Goal: Task Accomplishment & Management: Use online tool/utility

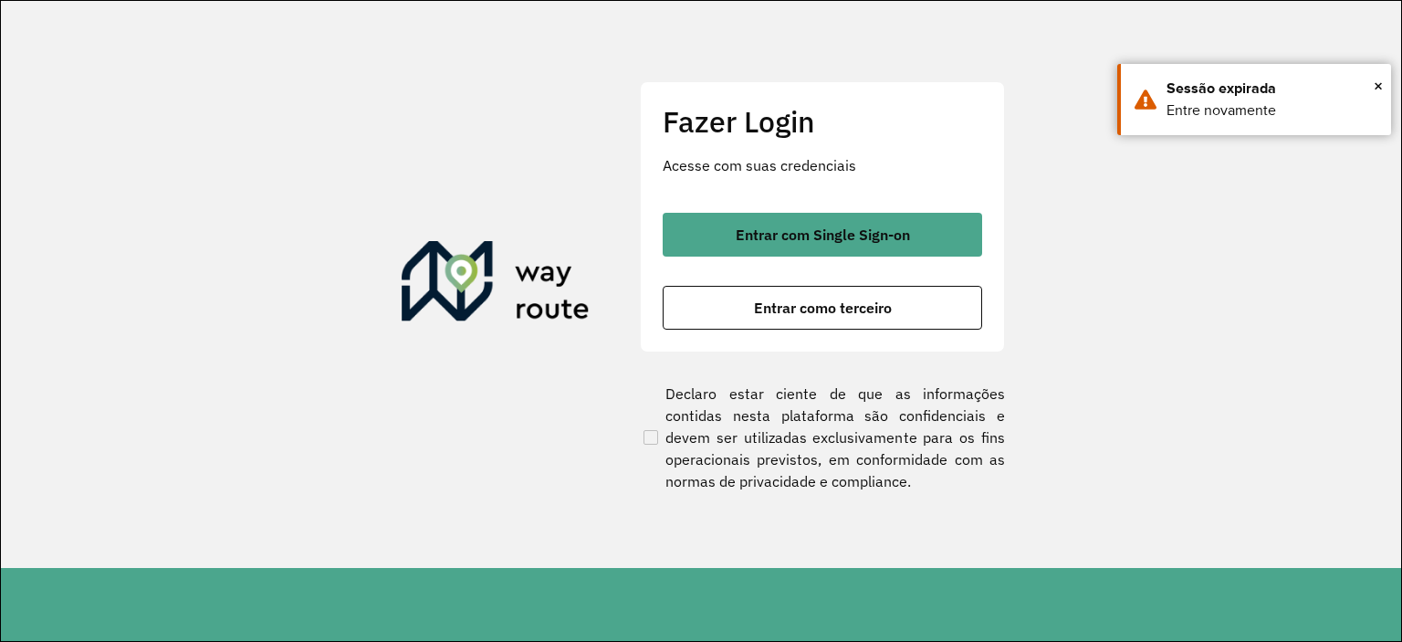
click at [844, 238] on span "Entrar com Single Sign-on" at bounding box center [823, 234] width 174 height 15
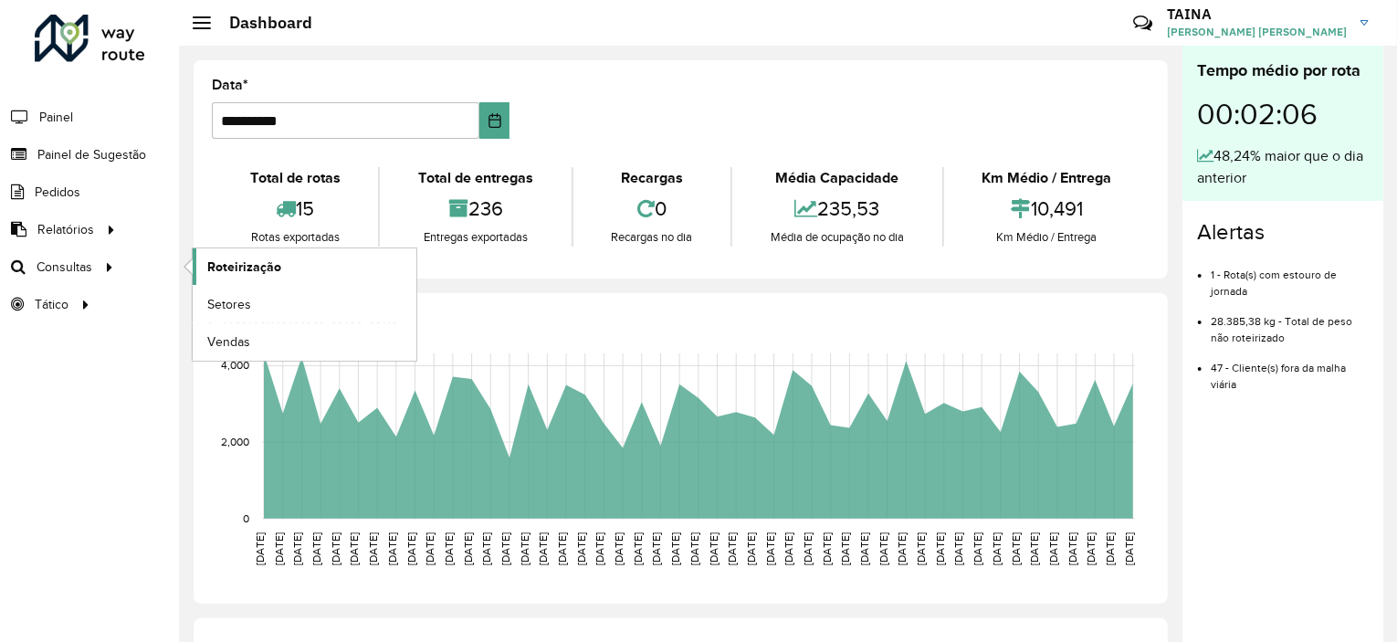
click at [252, 260] on span "Roteirização" at bounding box center [244, 266] width 74 height 19
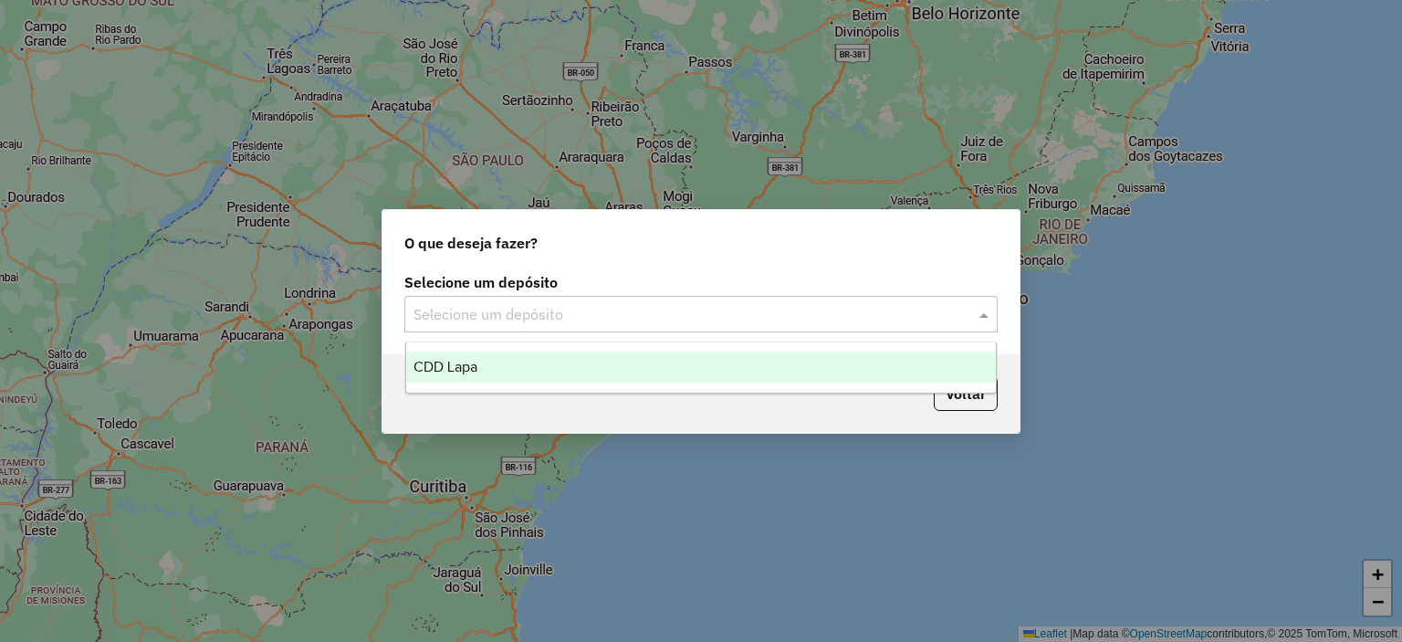
click at [624, 322] on input "text" at bounding box center [683, 315] width 539 height 22
click at [593, 372] on div "CDD Lapa" at bounding box center [701, 367] width 591 height 31
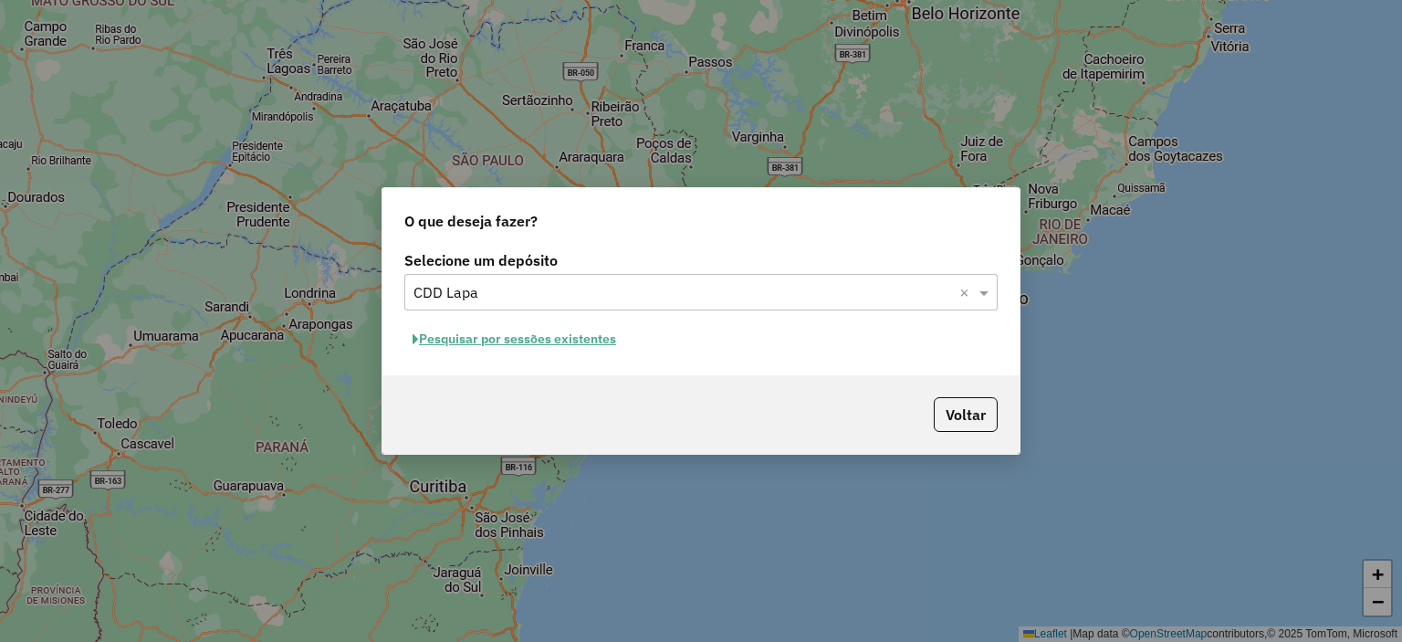
click at [578, 341] on button "Pesquisar por sessões existentes" at bounding box center [514, 339] width 220 height 28
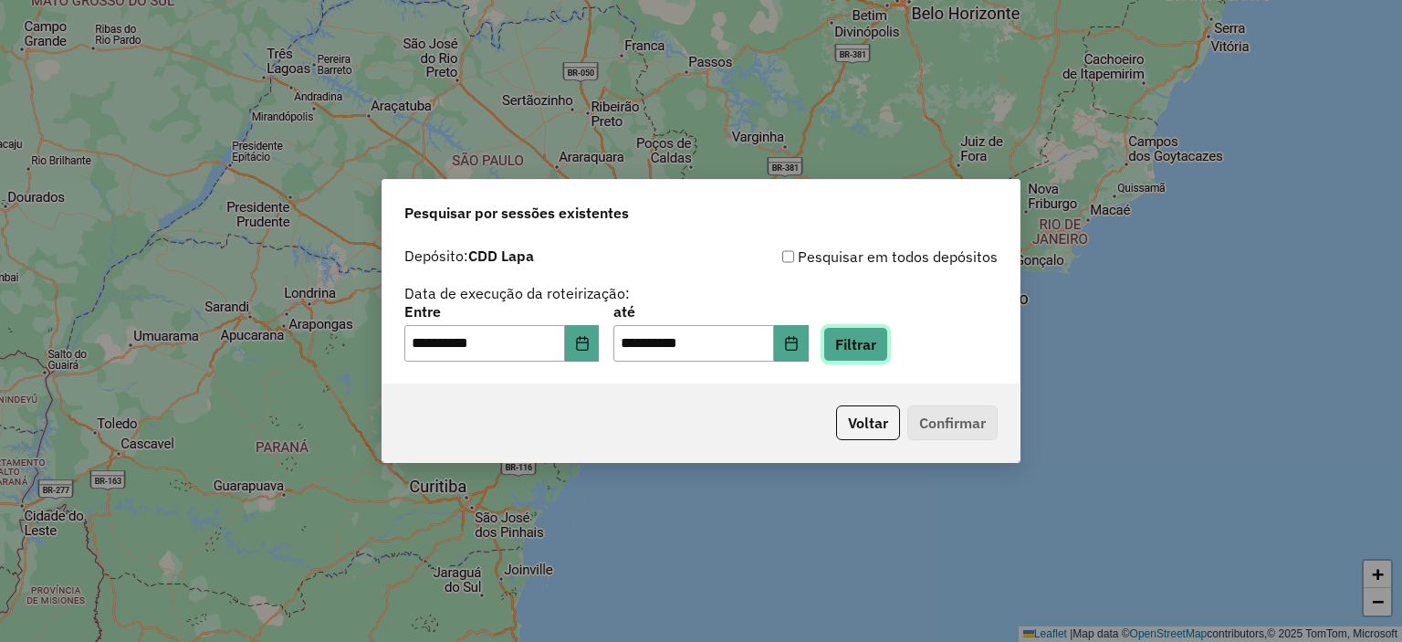
click at [873, 352] on button "Filtrar" at bounding box center [856, 344] width 65 height 35
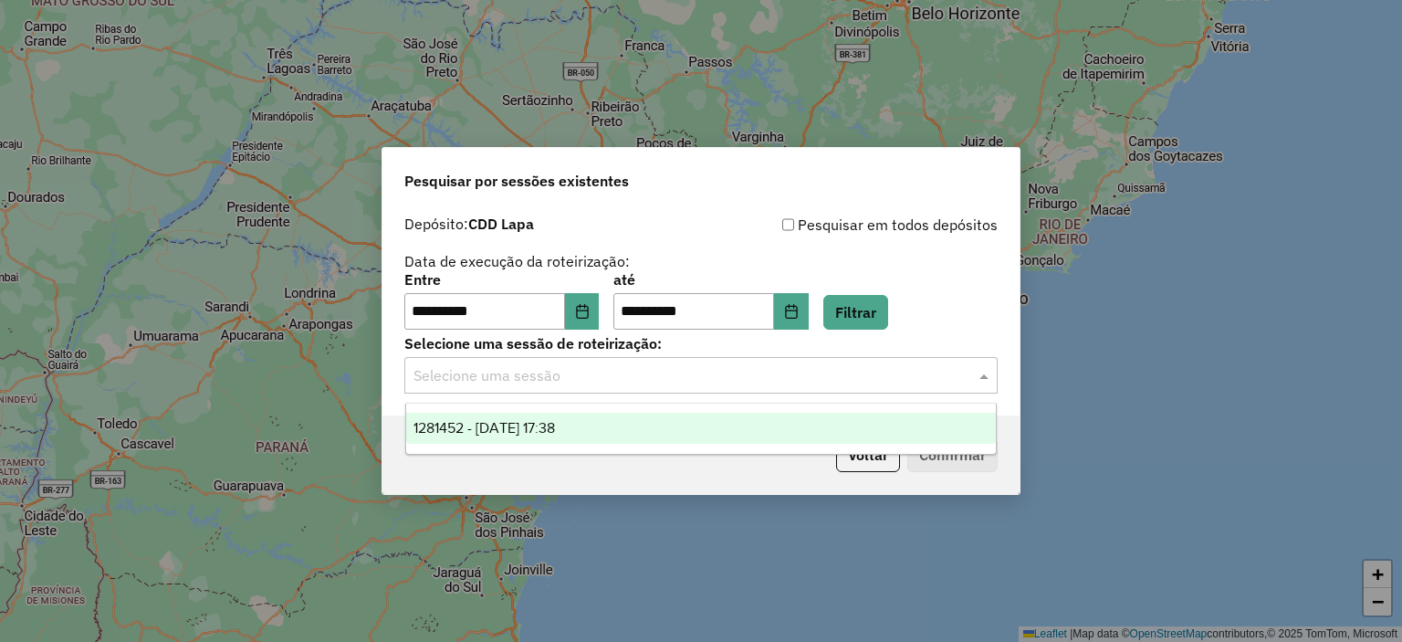
click at [665, 385] on input "text" at bounding box center [683, 376] width 539 height 22
click at [602, 435] on div "1281452 - 24/09/2025 17:38" at bounding box center [701, 428] width 591 height 31
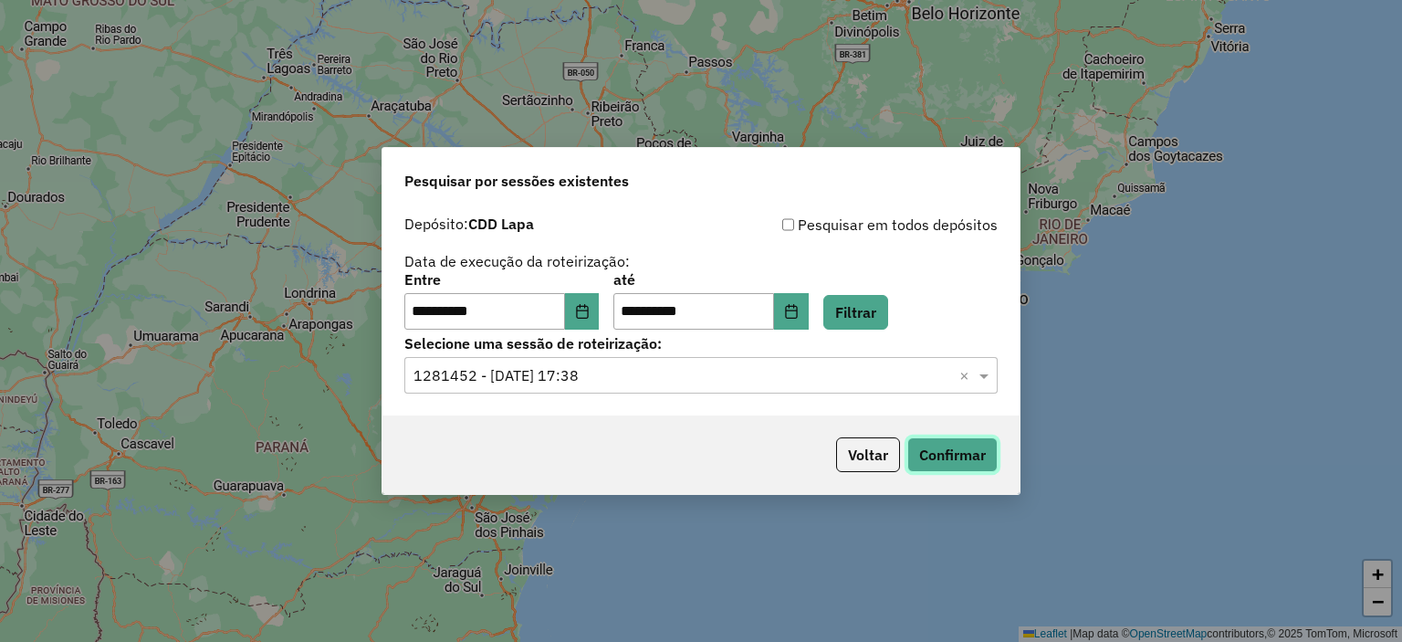
click at [929, 447] on button "Confirmar" at bounding box center [953, 454] width 90 height 35
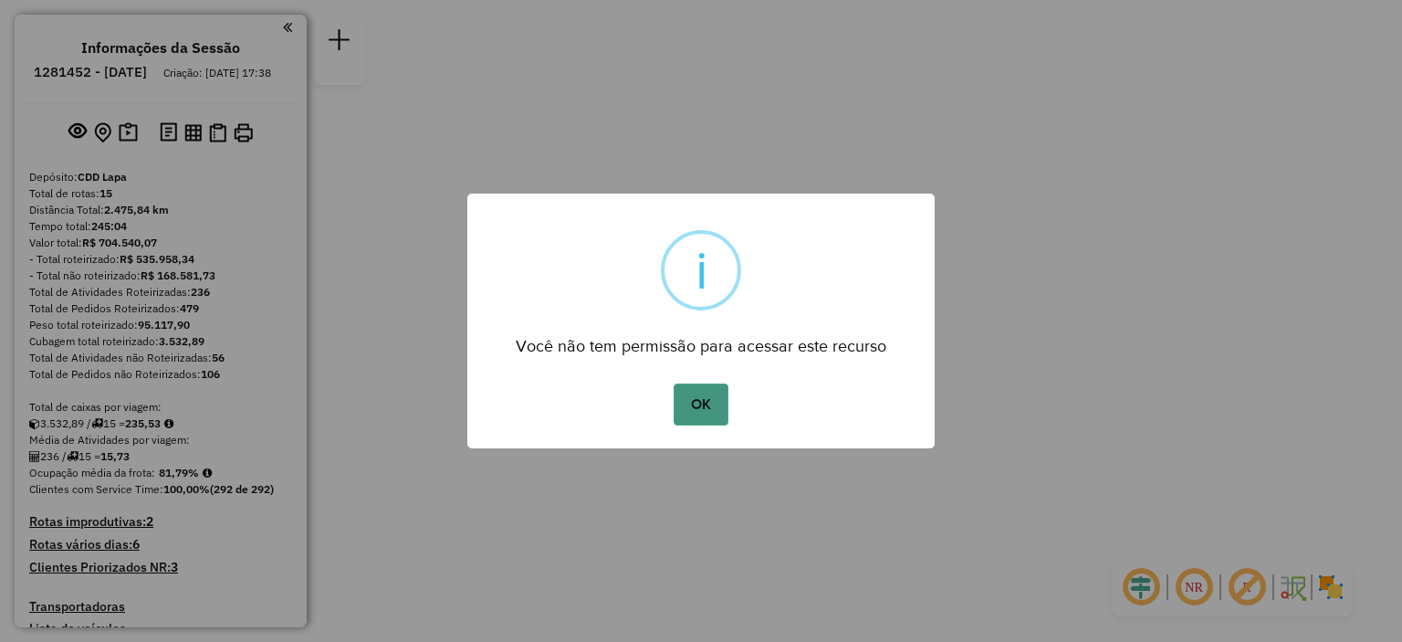
click at [725, 405] on button "OK" at bounding box center [701, 404] width 54 height 42
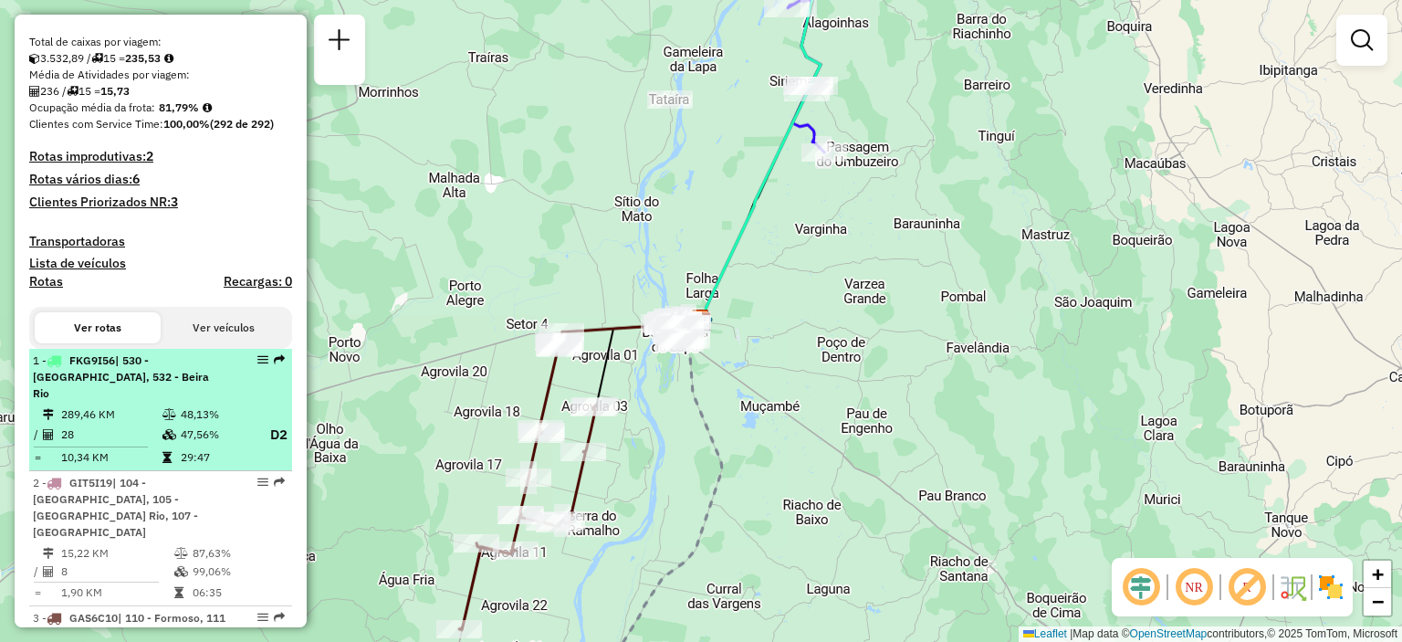
scroll to position [548, 0]
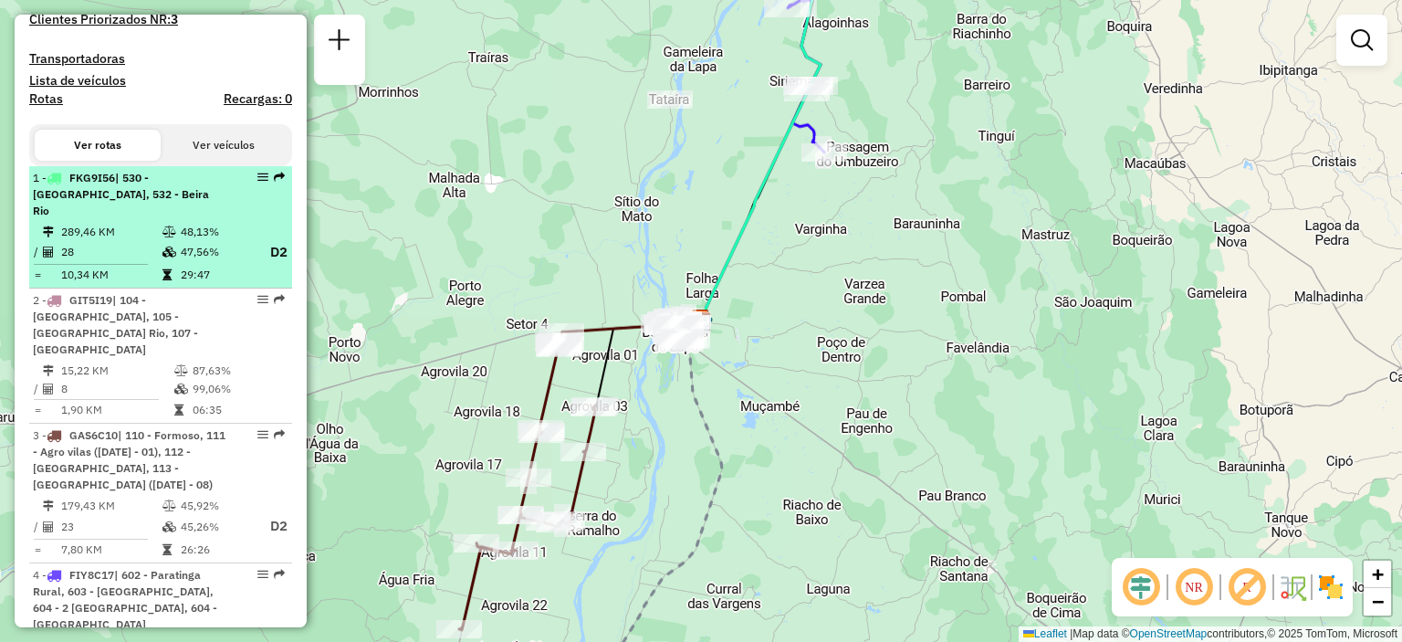
click at [205, 223] on td "48,13%" at bounding box center [216, 232] width 73 height 18
select select "**********"
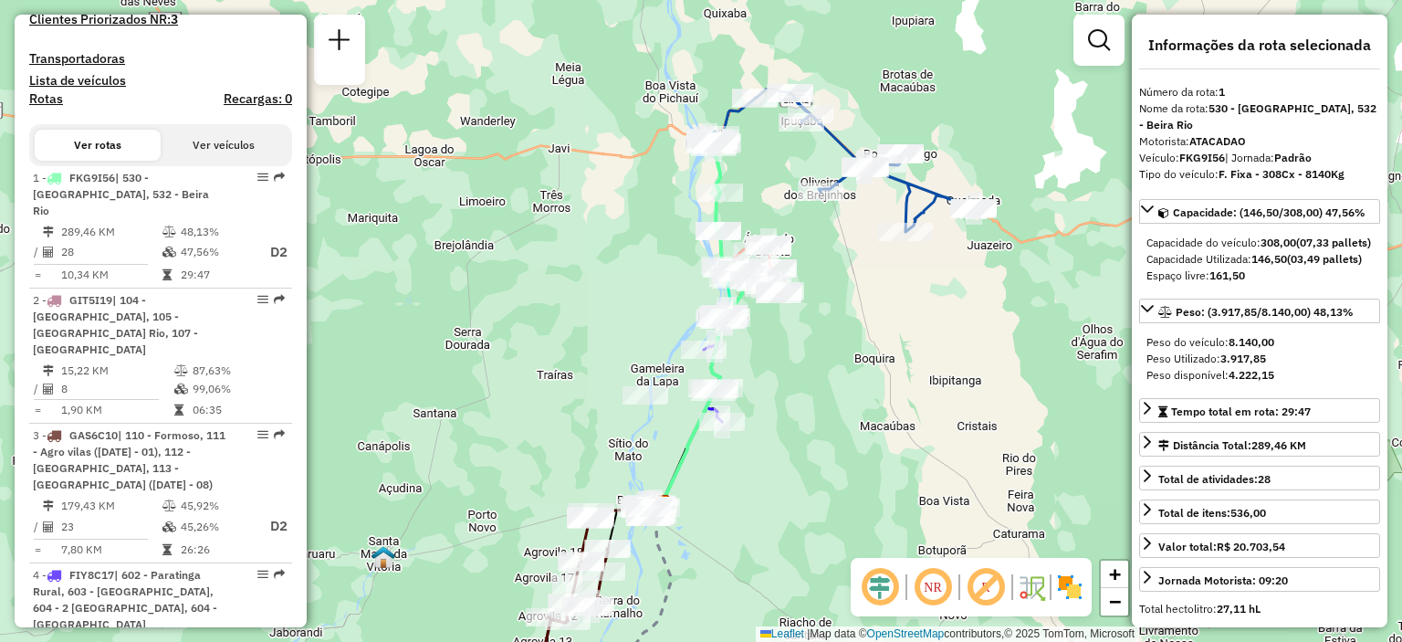
click at [920, 582] on em at bounding box center [933, 587] width 44 height 44
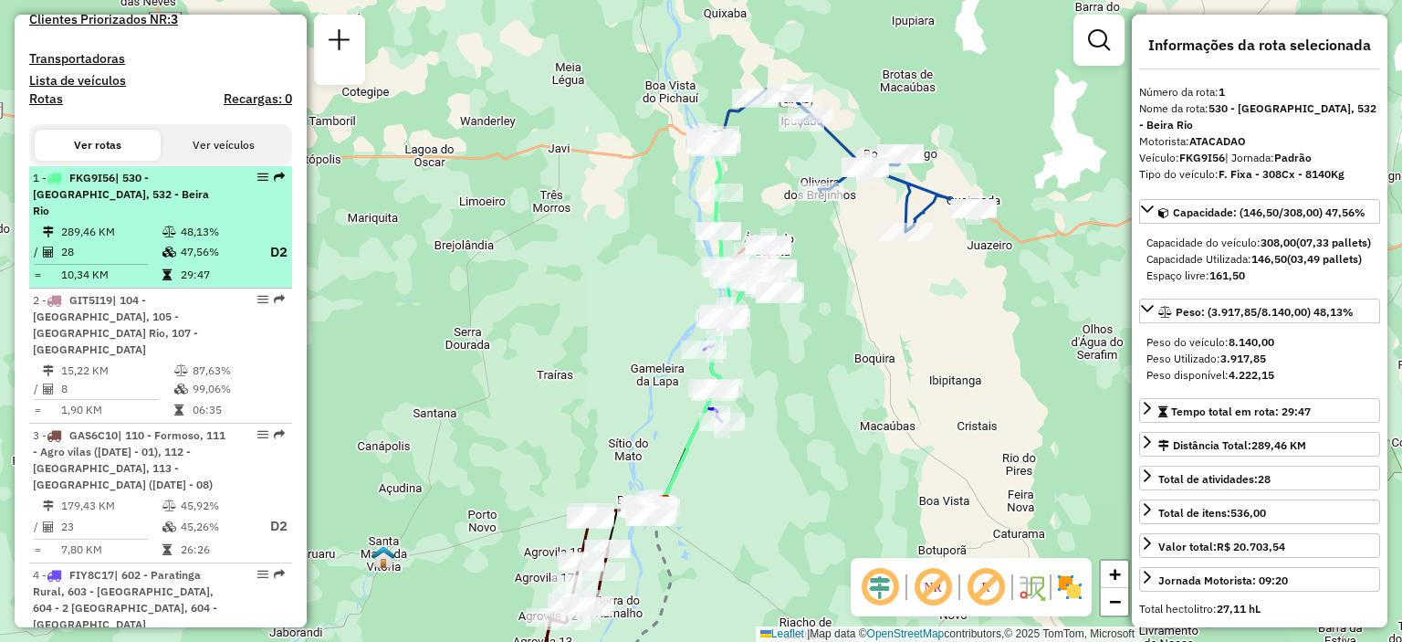
click at [194, 213] on div "1 - FKG9I56 | 530 - [GEOGRAPHIC_DATA], 532 - Beira Rio" at bounding box center [130, 194] width 194 height 49
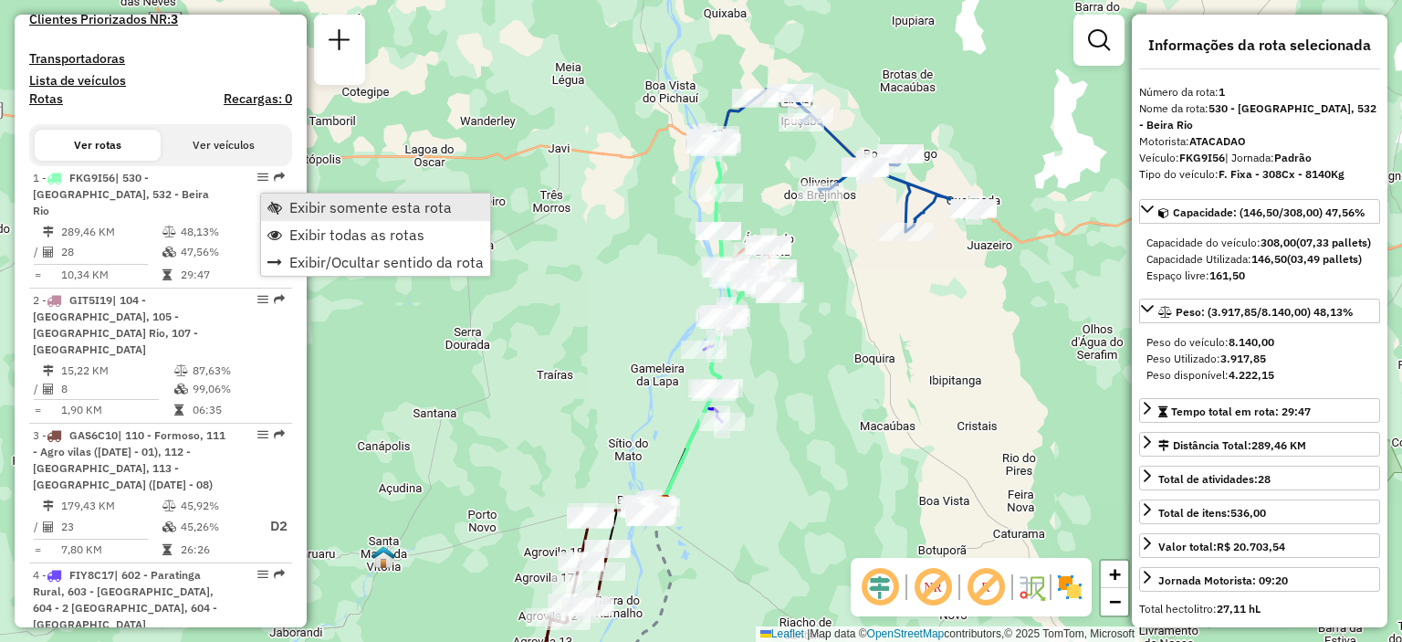
click at [285, 205] on link "Exibir somente esta rota" at bounding box center [375, 207] width 229 height 27
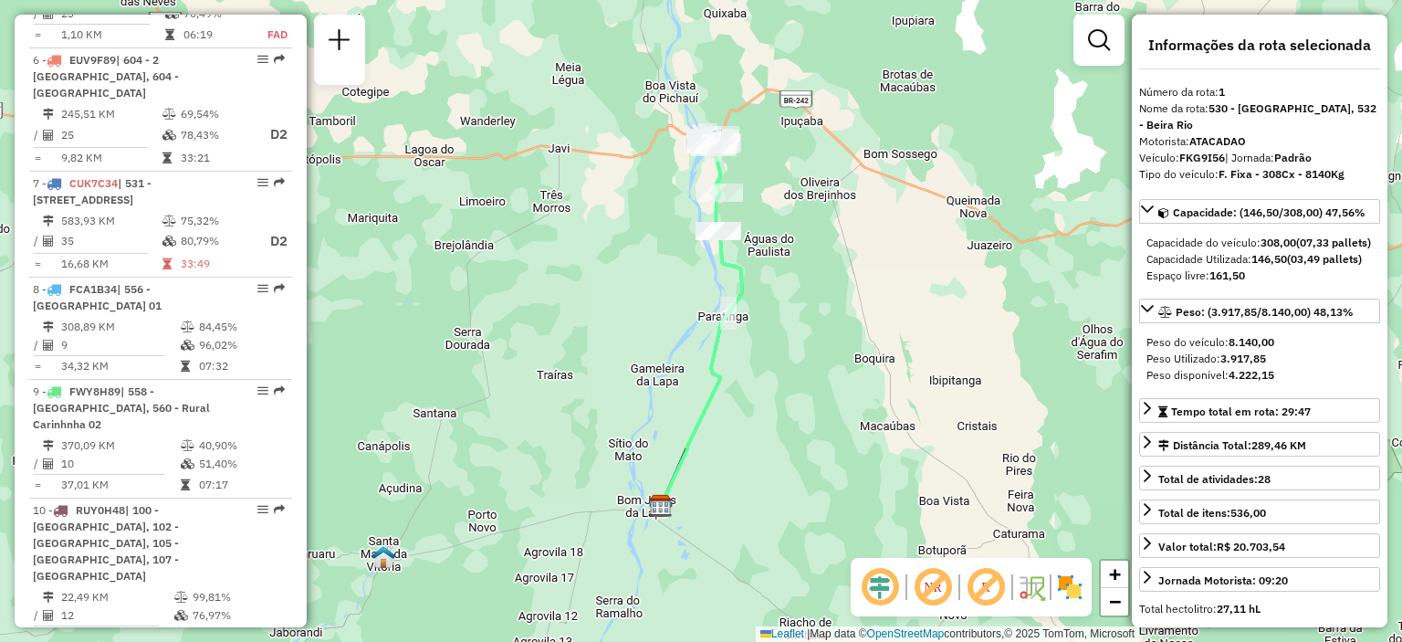
scroll to position [1278, 0]
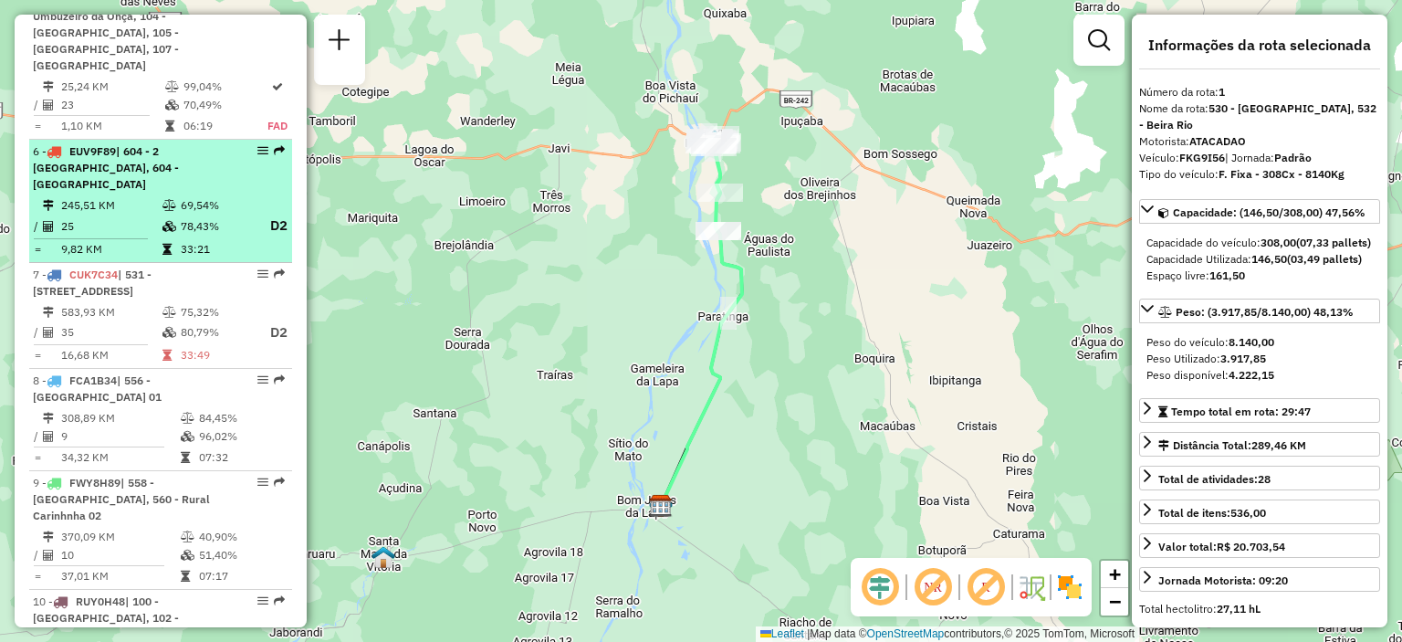
click at [195, 192] on li "6 - EUV9F89 | 604 - 2 [GEOGRAPHIC_DATA], 604 - [GEOGRAPHIC_DATA] 245,51 KM 69,5…" at bounding box center [160, 201] width 263 height 123
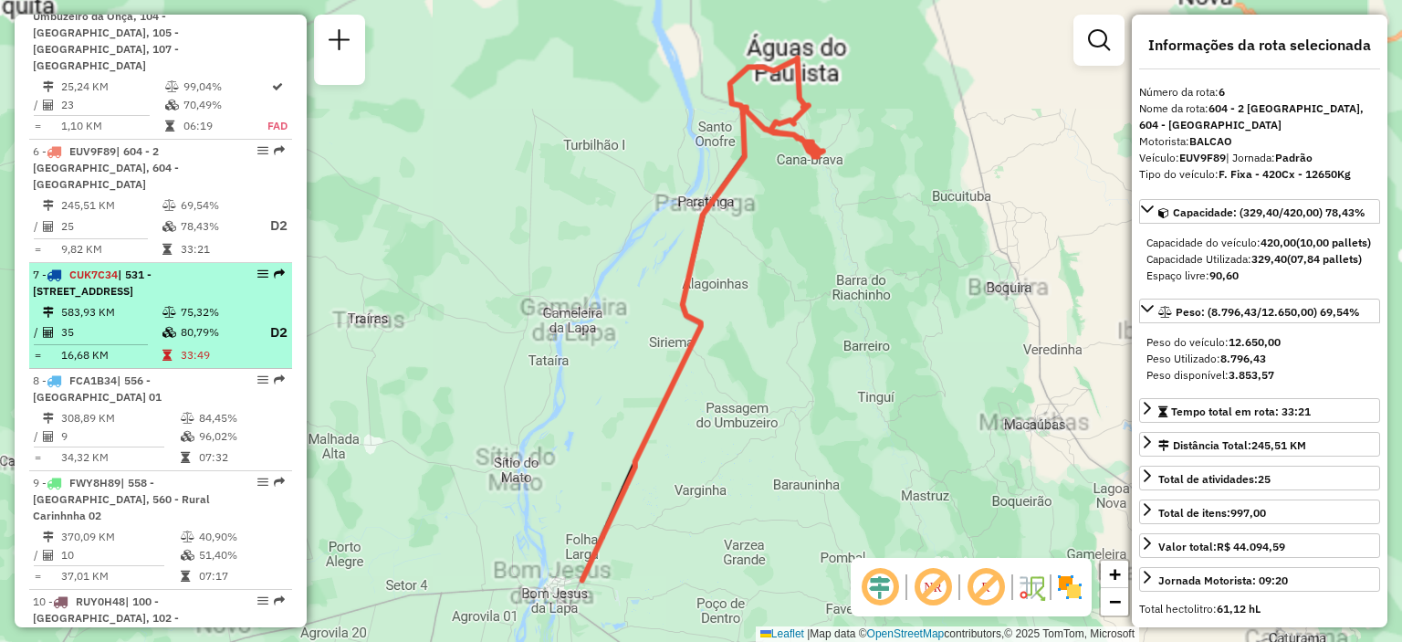
click at [201, 267] on div "7 - CUK7C34 | 531 - [STREET_ADDRESS]" at bounding box center [130, 283] width 194 height 33
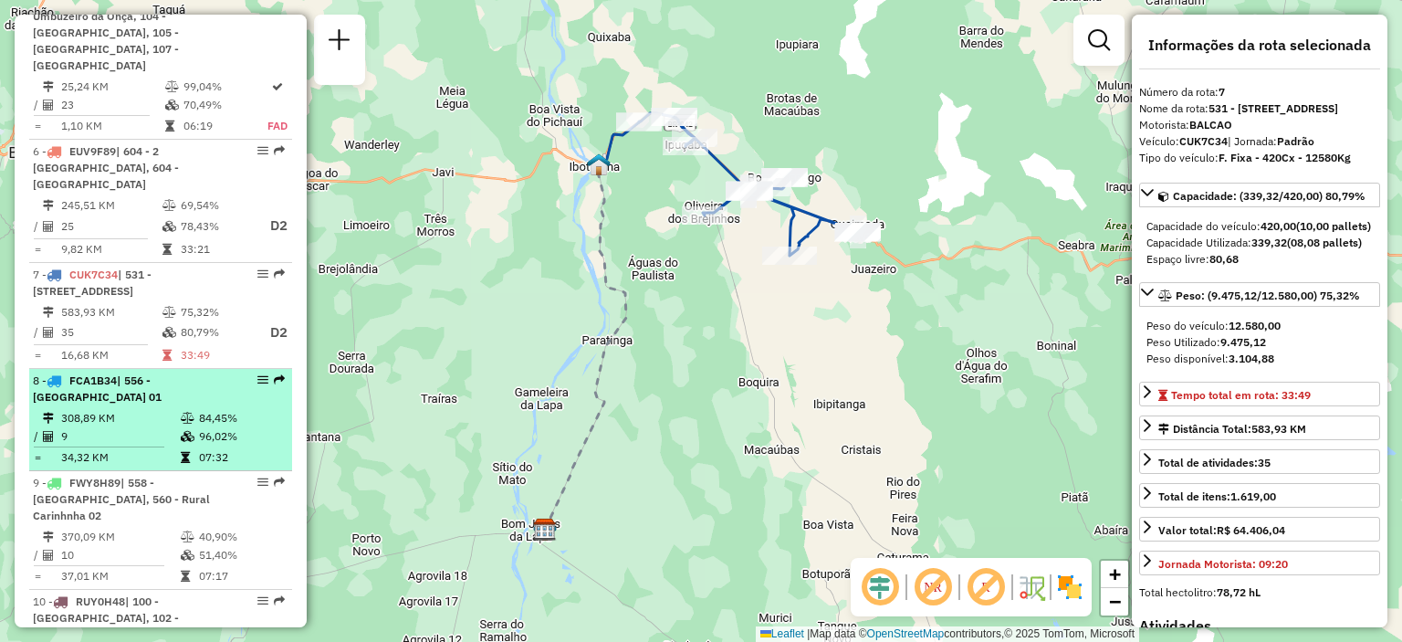
click at [142, 373] on div "8 - FCA1B34 | 556 - [GEOGRAPHIC_DATA] 01" at bounding box center [130, 389] width 194 height 33
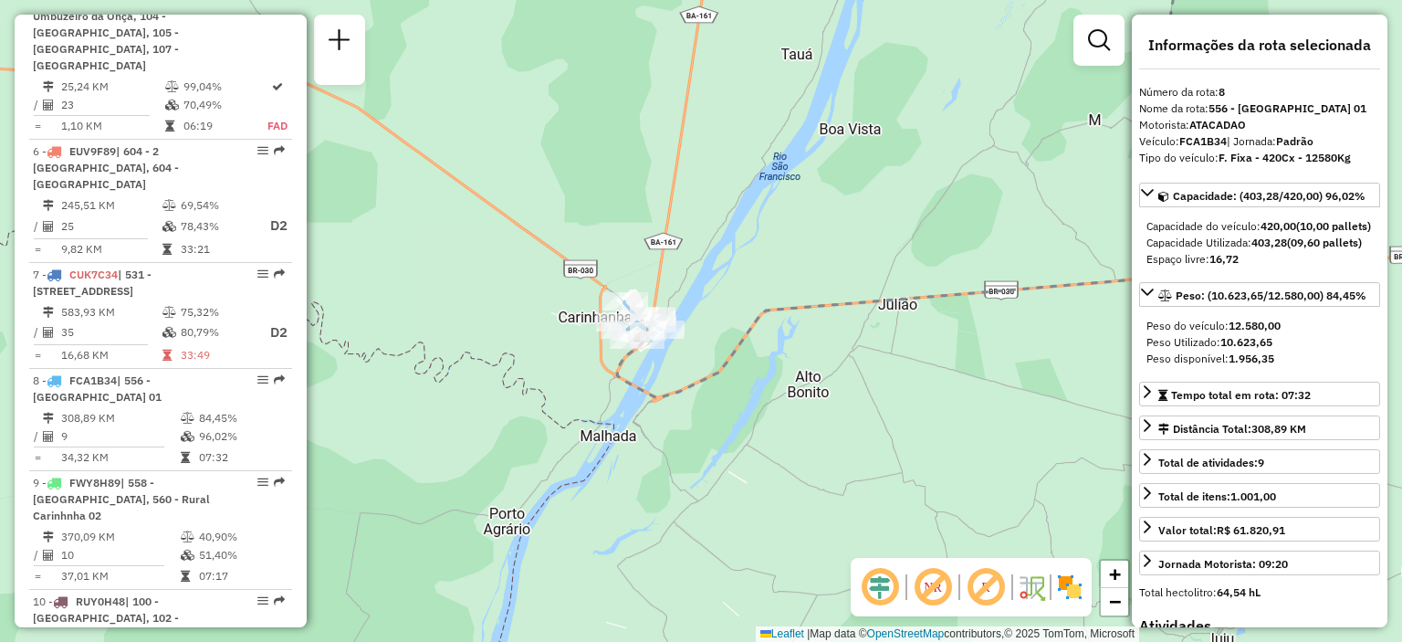
drag, startPoint x: 702, startPoint y: 384, endPoint x: 719, endPoint y: 352, distance: 35.9
click at [719, 352] on div "Janela de atendimento Grade de atendimento Capacidade Transportadoras Veículos …" at bounding box center [701, 321] width 1402 height 642
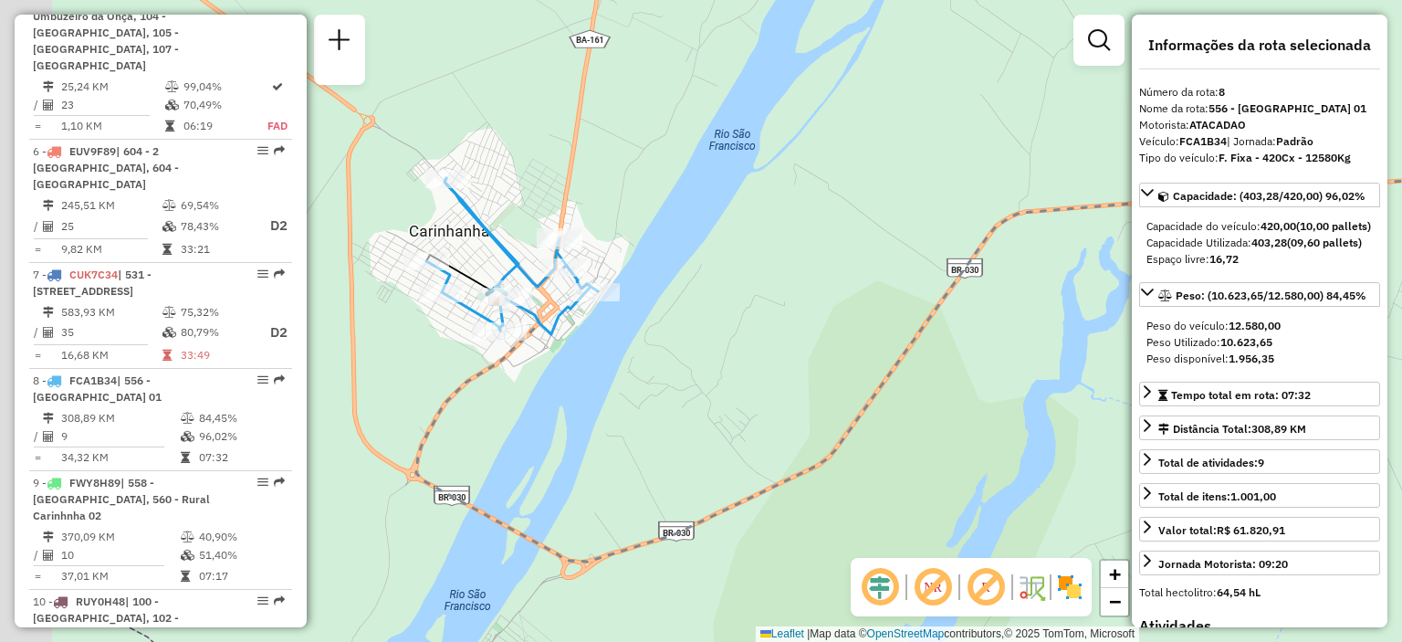
drag, startPoint x: 652, startPoint y: 295, endPoint x: 782, endPoint y: 331, distance: 134.5
click at [782, 331] on div "Janela de atendimento Grade de atendimento Capacidade Transportadoras Veículos …" at bounding box center [701, 321] width 1402 height 642
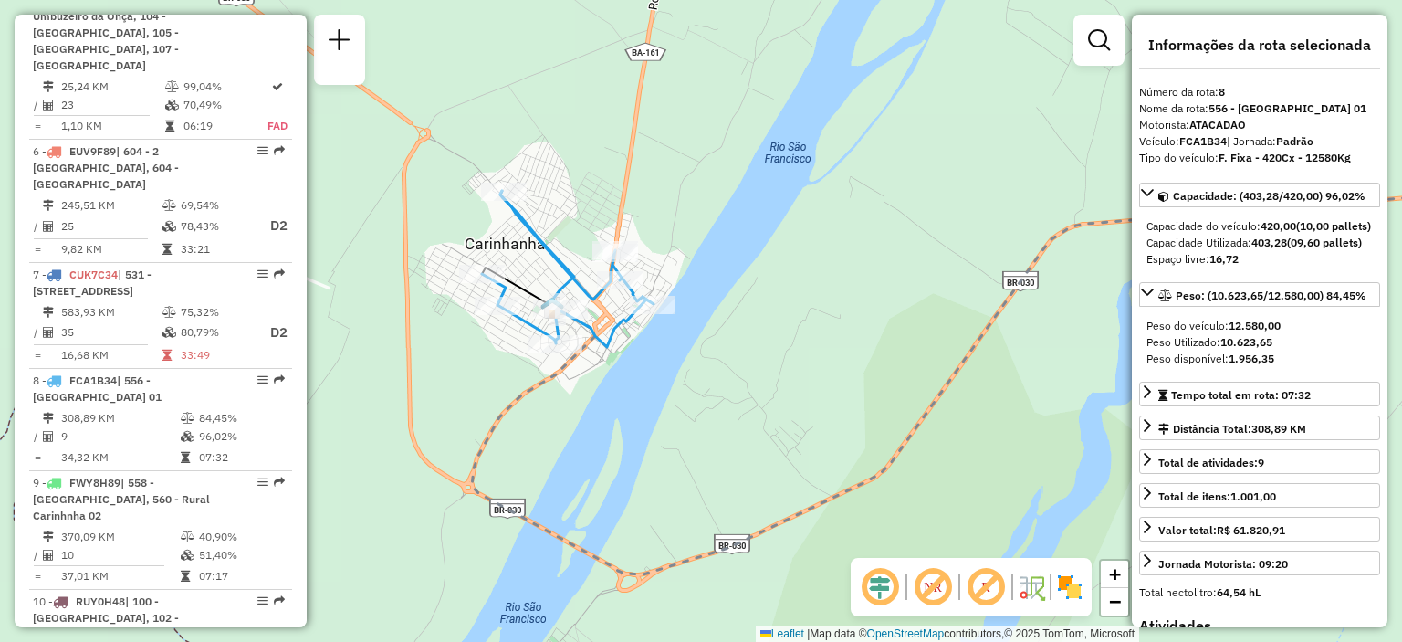
drag, startPoint x: 586, startPoint y: 383, endPoint x: 632, endPoint y: 396, distance: 47.7
click at [632, 395] on div "Janela de atendimento Grade de atendimento Capacidade Transportadoras Veículos …" at bounding box center [701, 321] width 1402 height 642
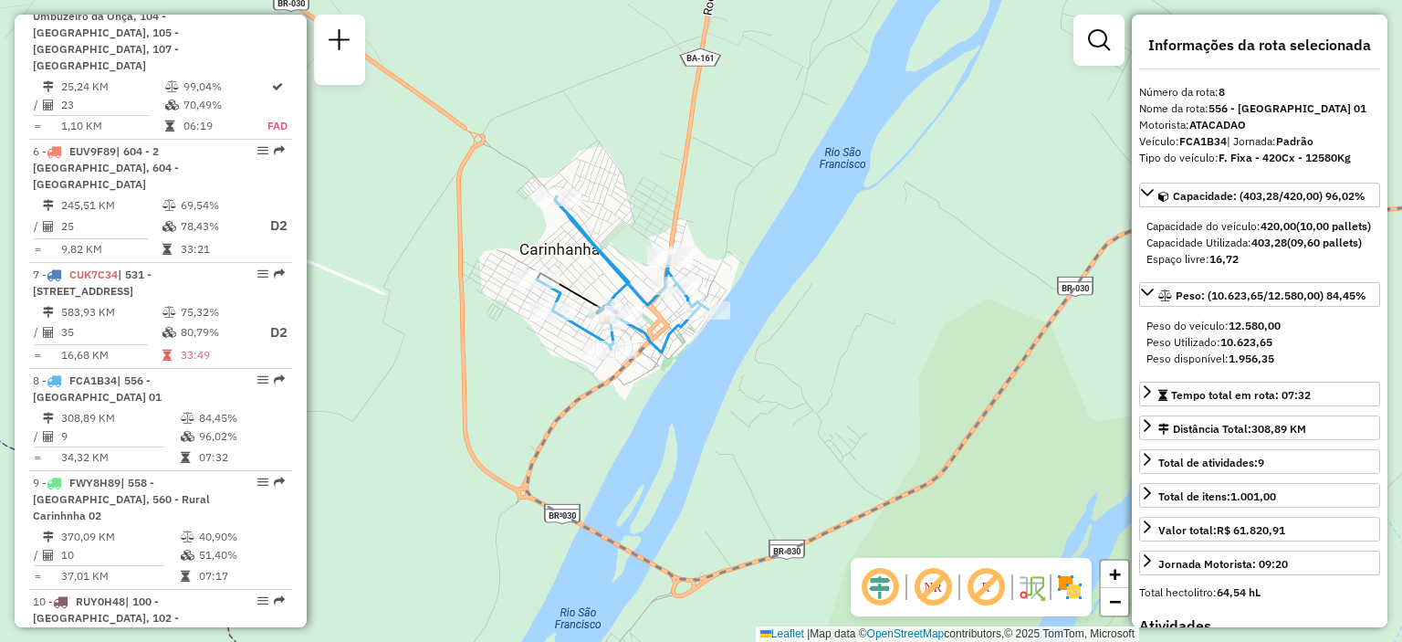
drag, startPoint x: 504, startPoint y: 378, endPoint x: 542, endPoint y: 378, distance: 38.3
click at [542, 378] on div "Janela de atendimento Grade de atendimento Capacidade Transportadoras Veículos …" at bounding box center [701, 321] width 1402 height 642
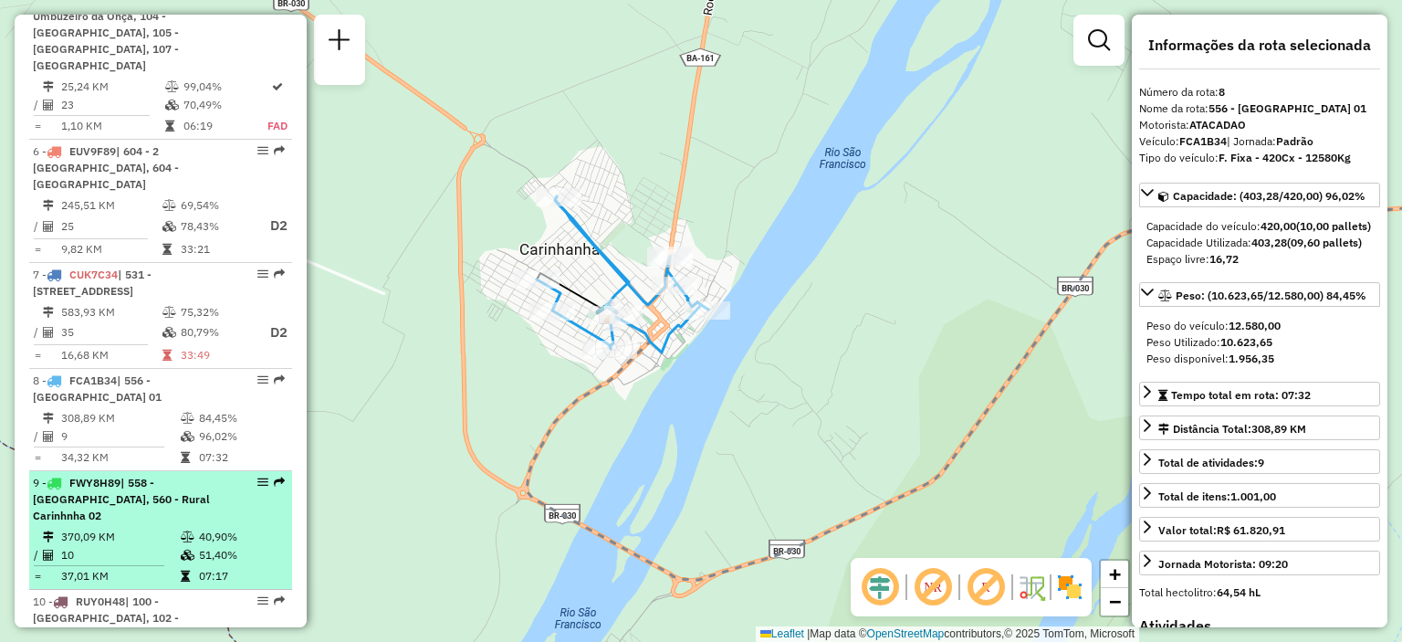
click at [175, 471] on li "9 - FWY8H89 | 558 - [GEOGRAPHIC_DATA], 560 - Rural Carinhnha 02 370,09 KM 40,90…" at bounding box center [160, 530] width 263 height 119
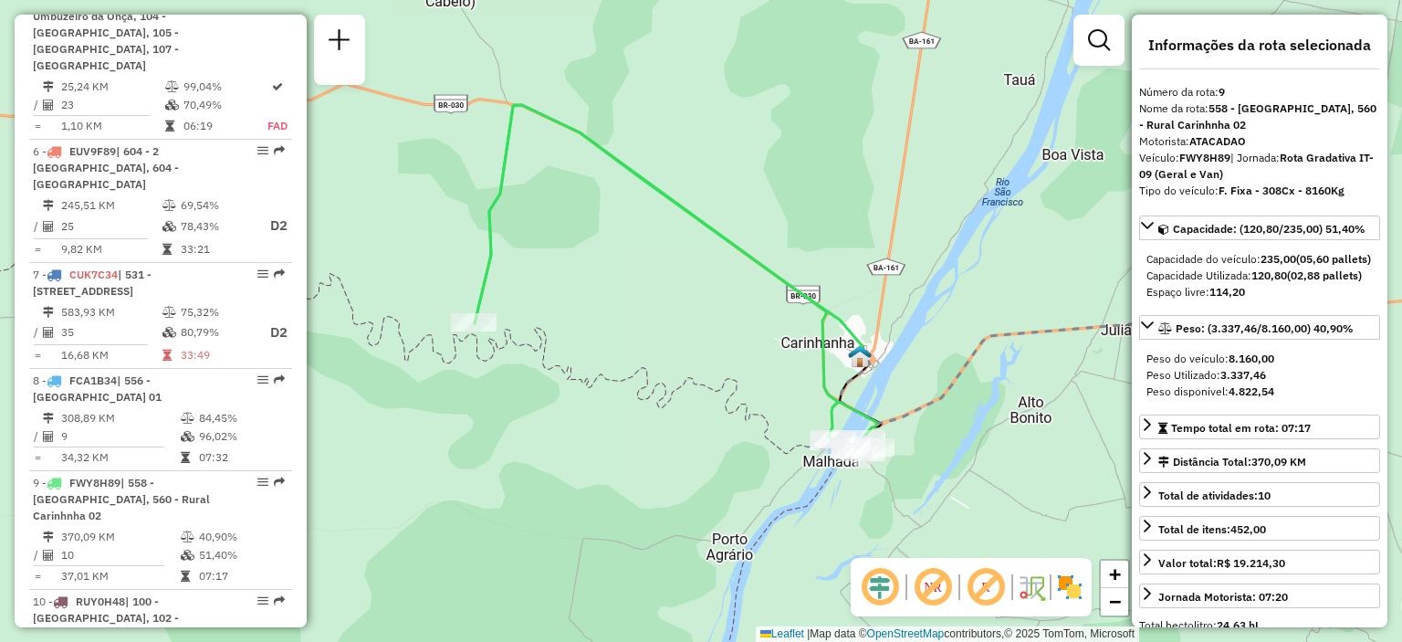
drag, startPoint x: 892, startPoint y: 404, endPoint x: 719, endPoint y: 383, distance: 173.8
click at [719, 383] on div "Janela de atendimento Grade de atendimento Capacidade Transportadoras Veículos …" at bounding box center [701, 321] width 1402 height 642
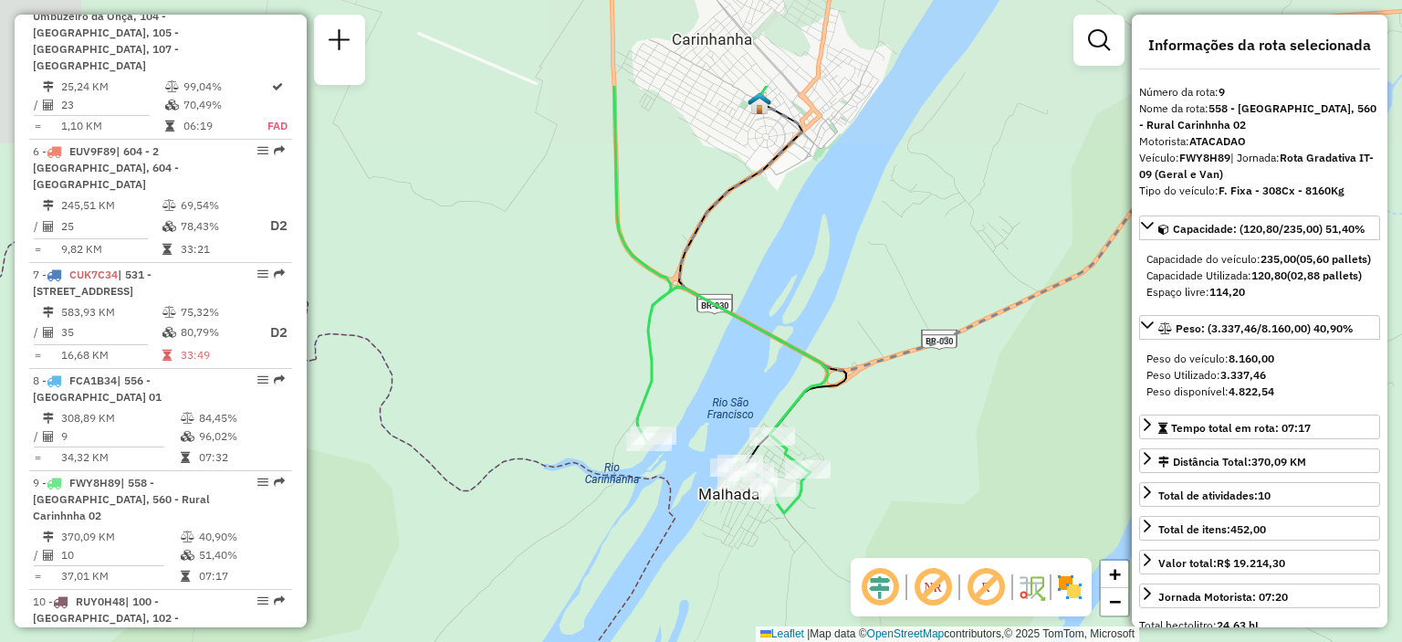
drag, startPoint x: 981, startPoint y: 134, endPoint x: 848, endPoint y: 317, distance: 225.6
click at [848, 317] on div "Janela de atendimento Grade de atendimento Capacidade Transportadoras Veículos …" at bounding box center [701, 321] width 1402 height 642
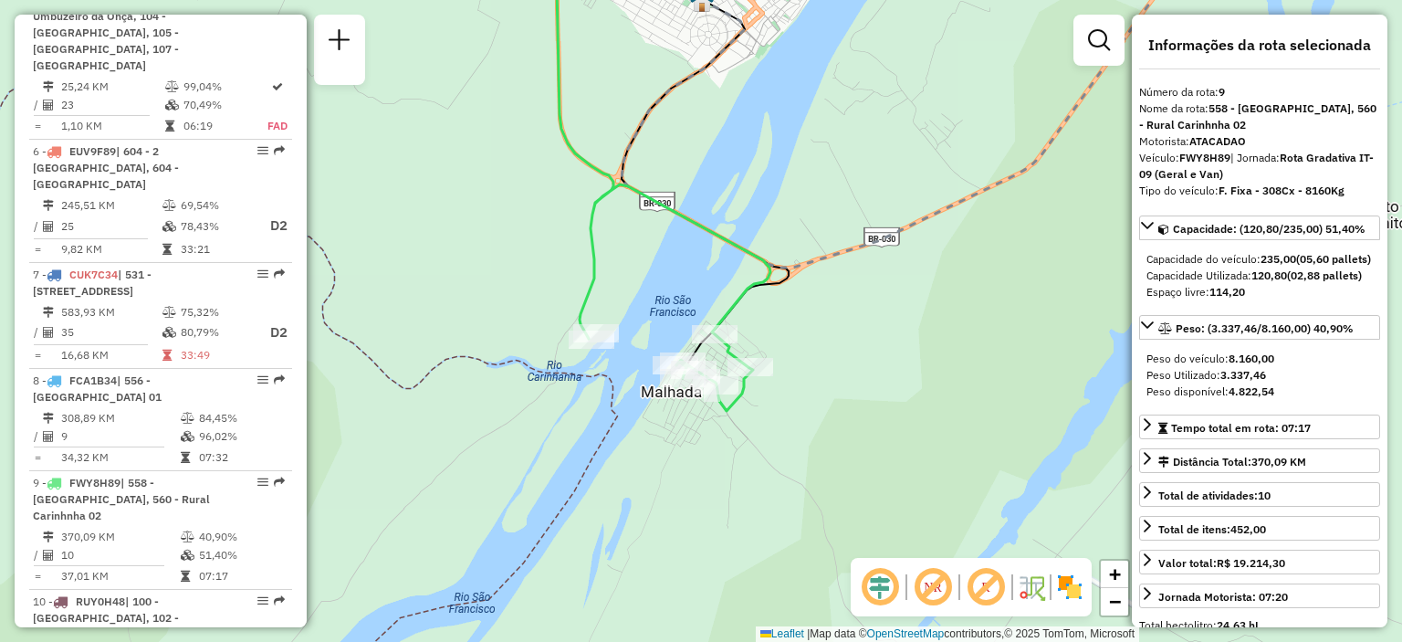
drag, startPoint x: 567, startPoint y: 367, endPoint x: 550, endPoint y: 236, distance: 131.7
click at [550, 236] on div "Janela de atendimento Grade de atendimento Capacidade Transportadoras Veículos …" at bounding box center [701, 321] width 1402 height 642
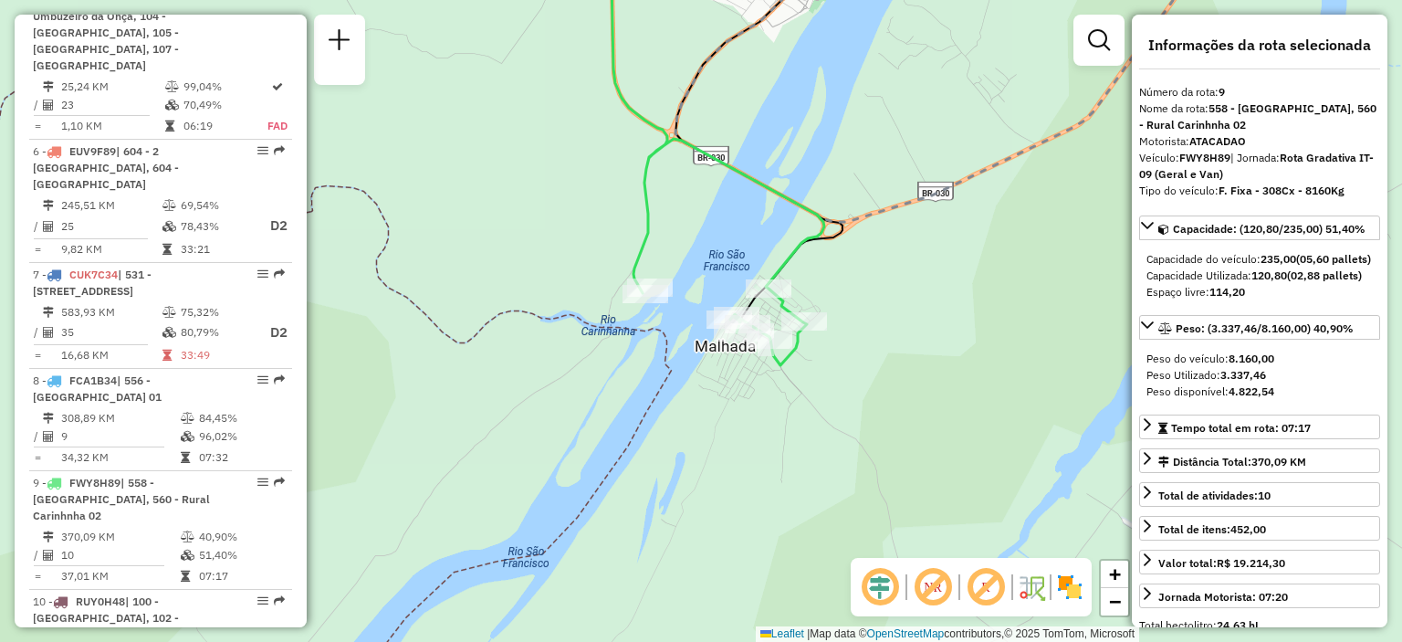
drag, startPoint x: 856, startPoint y: 191, endPoint x: 908, endPoint y: 140, distance: 73.6
click at [908, 140] on div "Janela de atendimento Grade de atendimento Capacidade Transportadoras Veículos …" at bounding box center [701, 321] width 1402 height 642
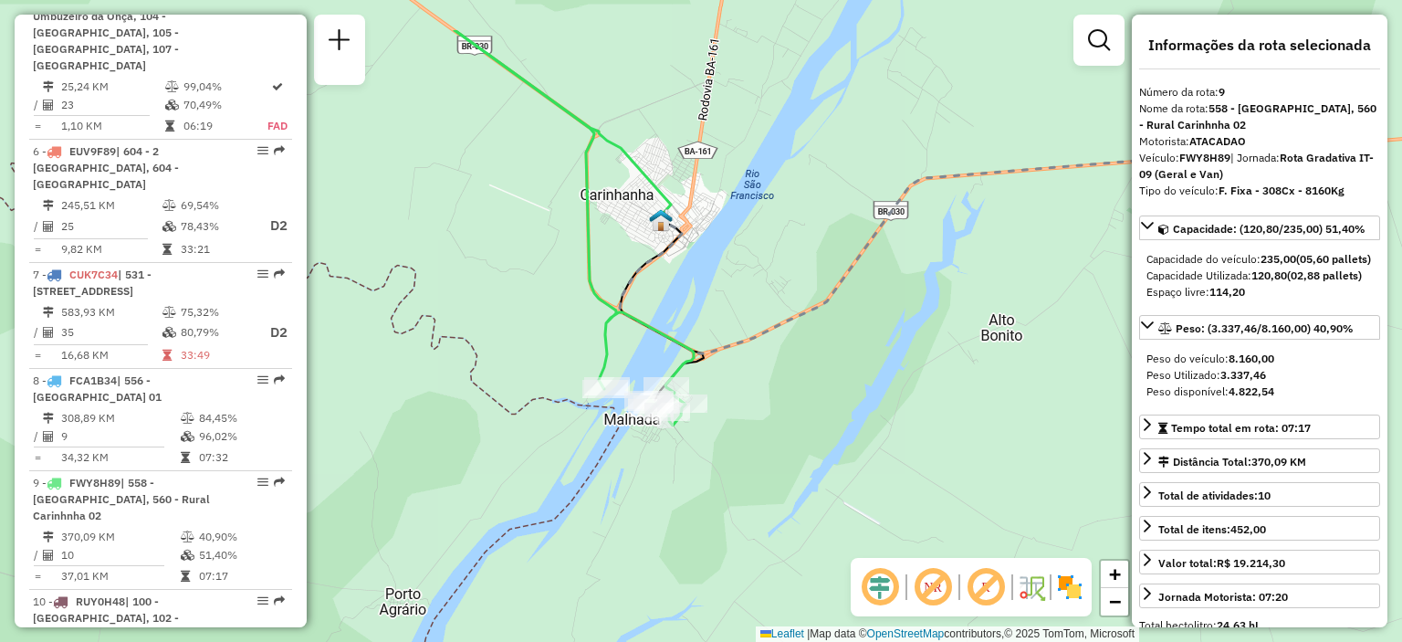
drag, startPoint x: 903, startPoint y: 194, endPoint x: 730, endPoint y: 288, distance: 197.3
click at [730, 288] on div "Janela de atendimento Grade de atendimento Capacidade Transportadoras Veículos …" at bounding box center [701, 321] width 1402 height 642
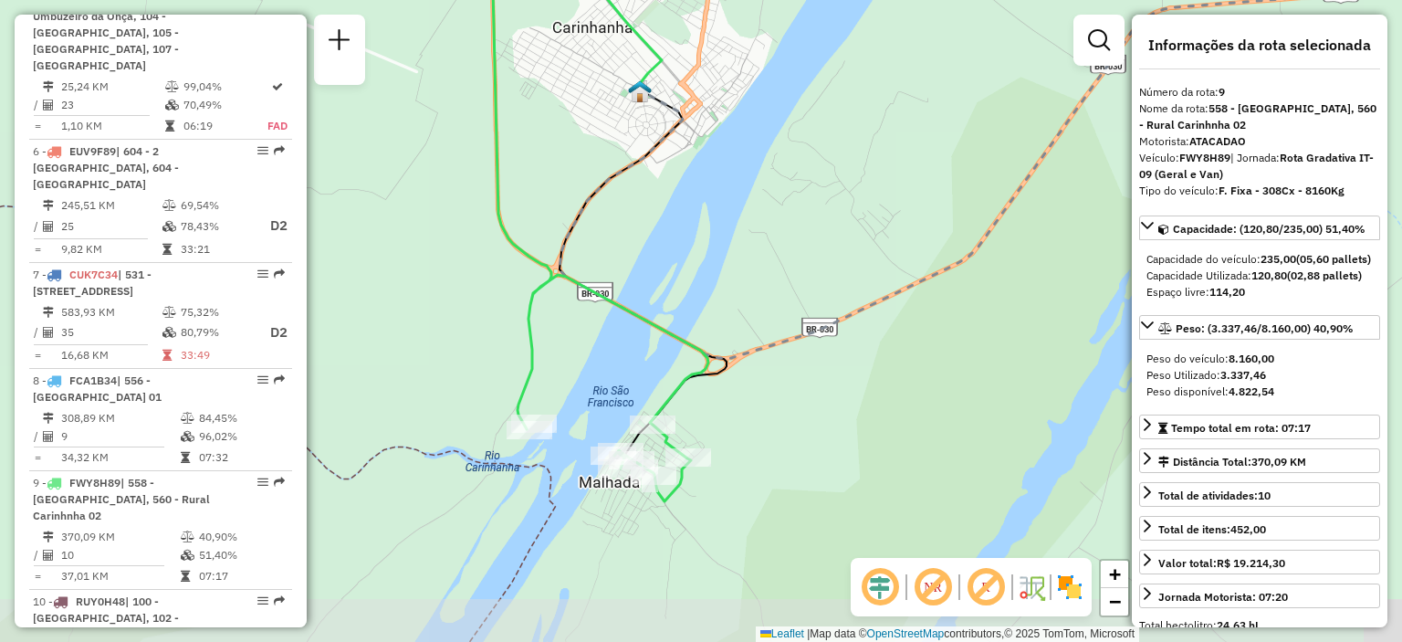
drag, startPoint x: 690, startPoint y: 284, endPoint x: 712, endPoint y: 161, distance: 125.2
click at [712, 161] on div "Janela de atendimento Grade de atendimento Capacidade Transportadoras Veículos …" at bounding box center [701, 321] width 1402 height 642
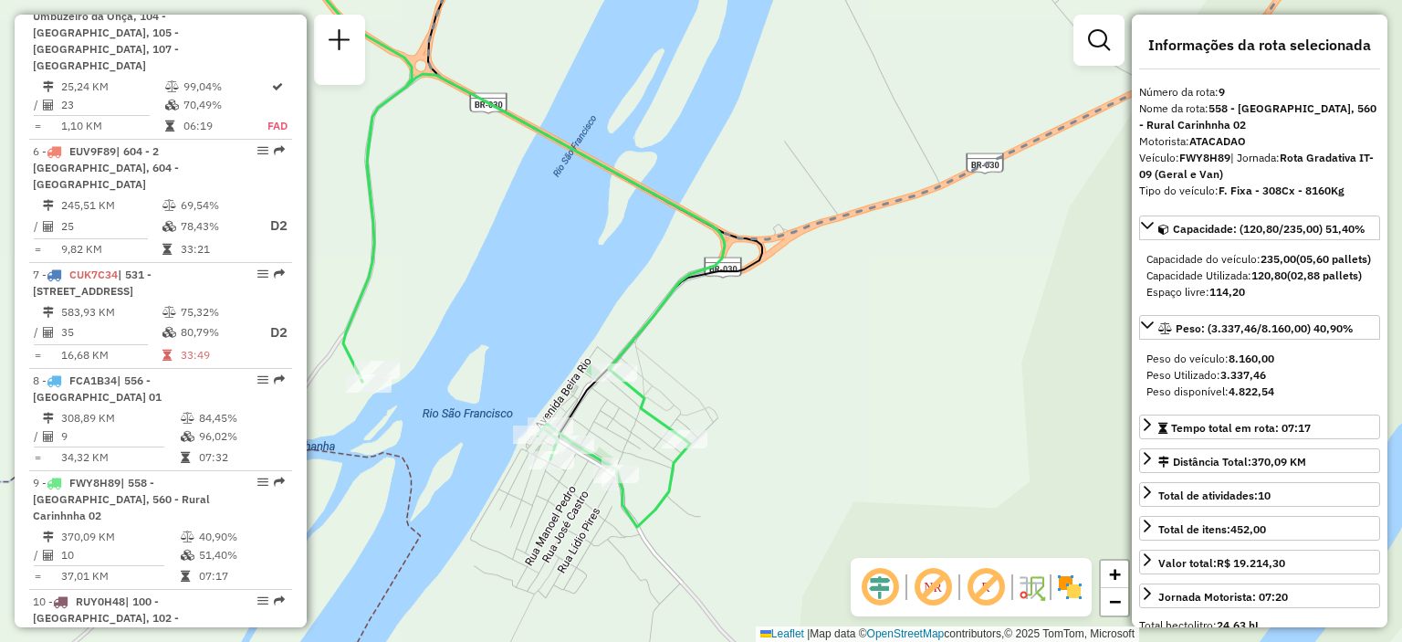
drag, startPoint x: 723, startPoint y: 309, endPoint x: 766, endPoint y: 142, distance: 172.5
click at [765, 142] on div "Janela de atendimento Grade de atendimento Capacidade Transportadoras Veículos …" at bounding box center [701, 321] width 1402 height 642
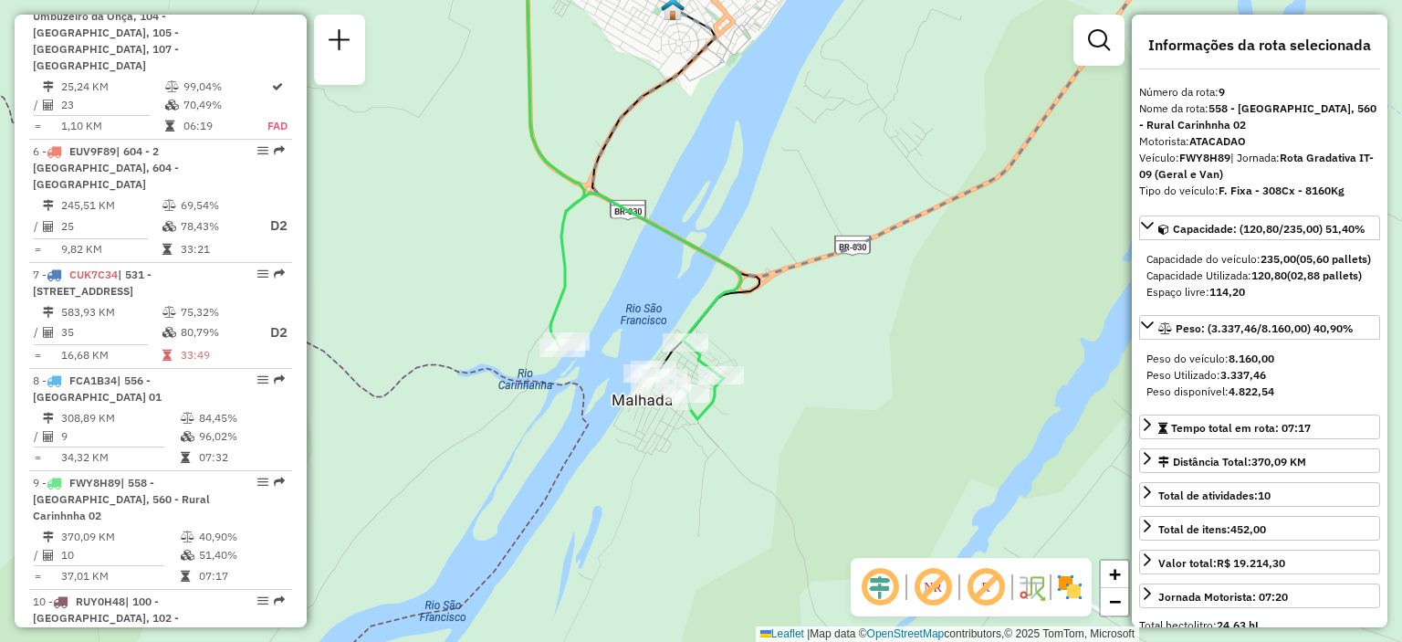
drag, startPoint x: 809, startPoint y: 131, endPoint x: 802, endPoint y: 189, distance: 58.9
click at [802, 189] on div "Janela de atendimento Grade de atendimento Capacidade Transportadoras Veículos …" at bounding box center [701, 321] width 1402 height 642
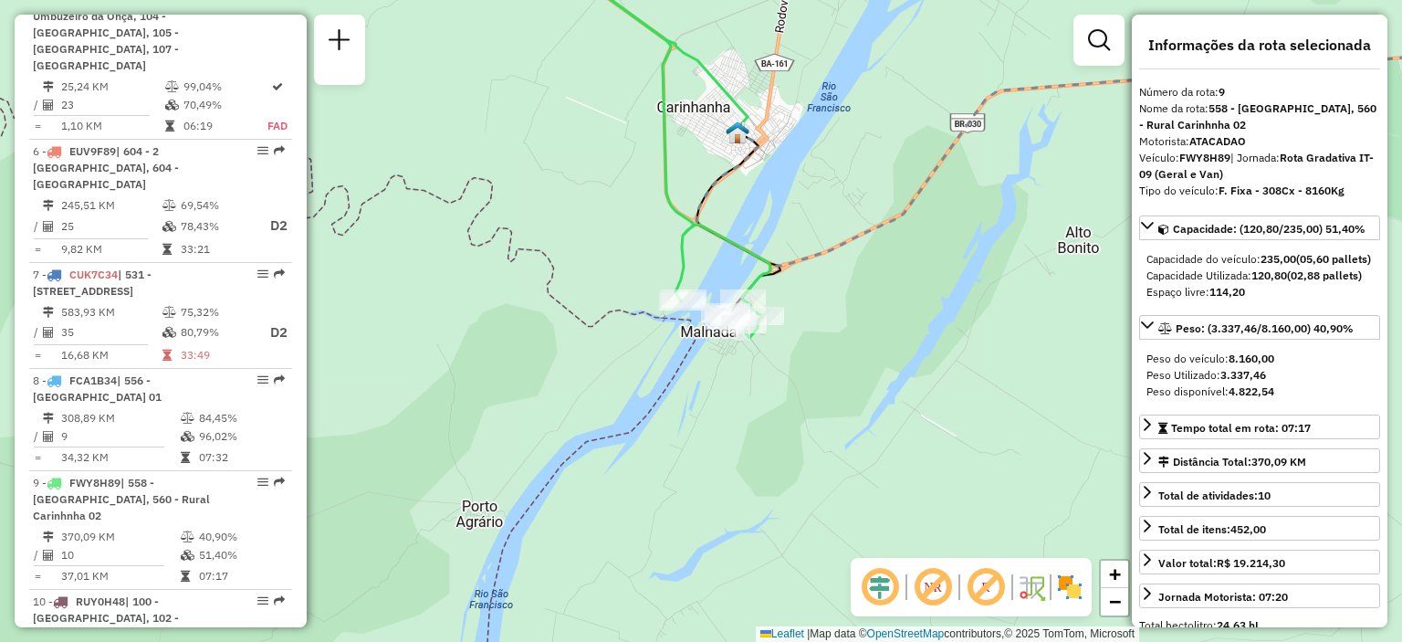
drag, startPoint x: 797, startPoint y: 167, endPoint x: 797, endPoint y: 209, distance: 42.0
click at [797, 209] on div "Janela de atendimento Grade de atendimento Capacidade Transportadoras Veículos …" at bounding box center [701, 321] width 1402 height 642
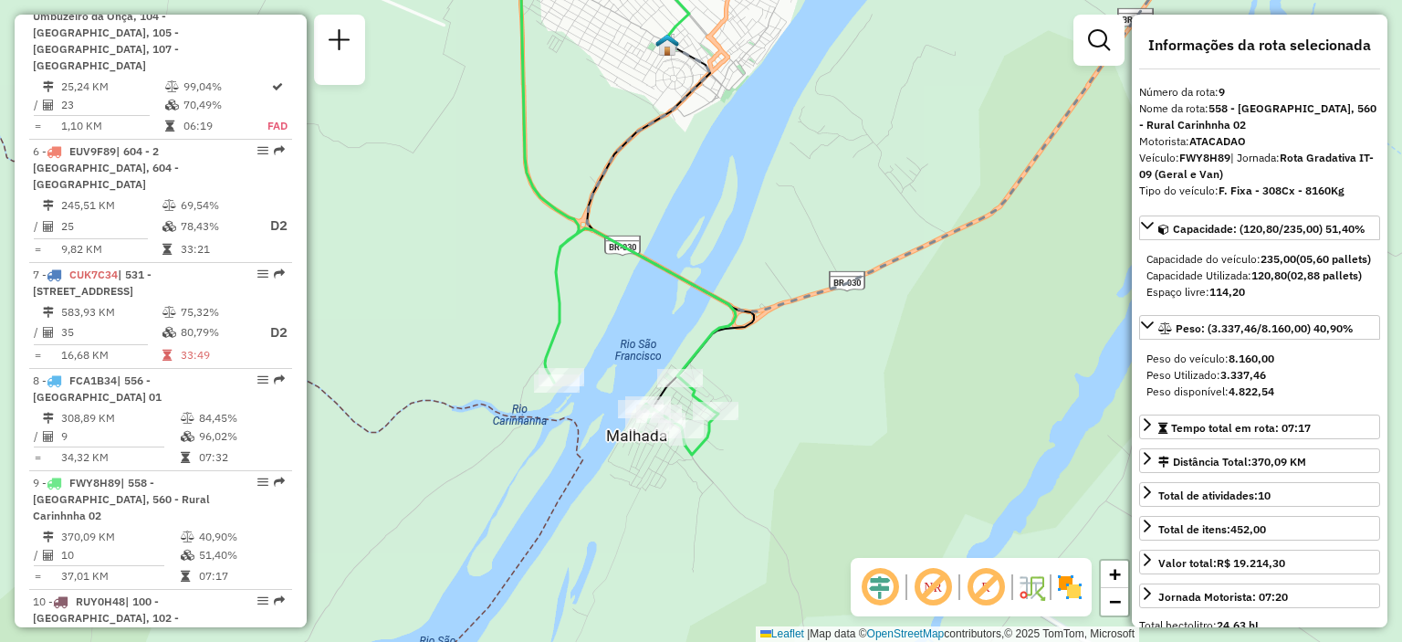
drag, startPoint x: 794, startPoint y: 236, endPoint x: 782, endPoint y: 215, distance: 25.4
click at [782, 215] on div "Janela de atendimento Grade de atendimento Capacidade Transportadoras Veículos …" at bounding box center [701, 321] width 1402 height 642
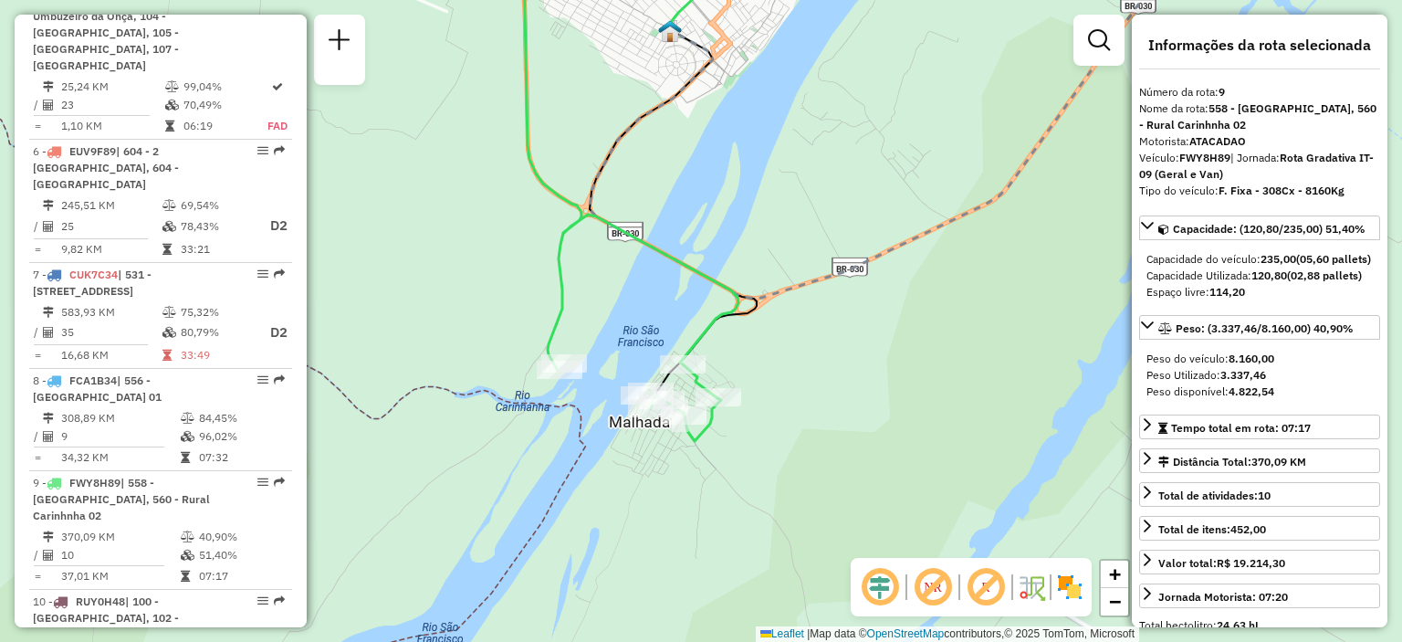
drag, startPoint x: 761, startPoint y: 293, endPoint x: 765, endPoint y: 283, distance: 10.7
click at [765, 283] on icon at bounding box center [1050, 109] width 920 height 375
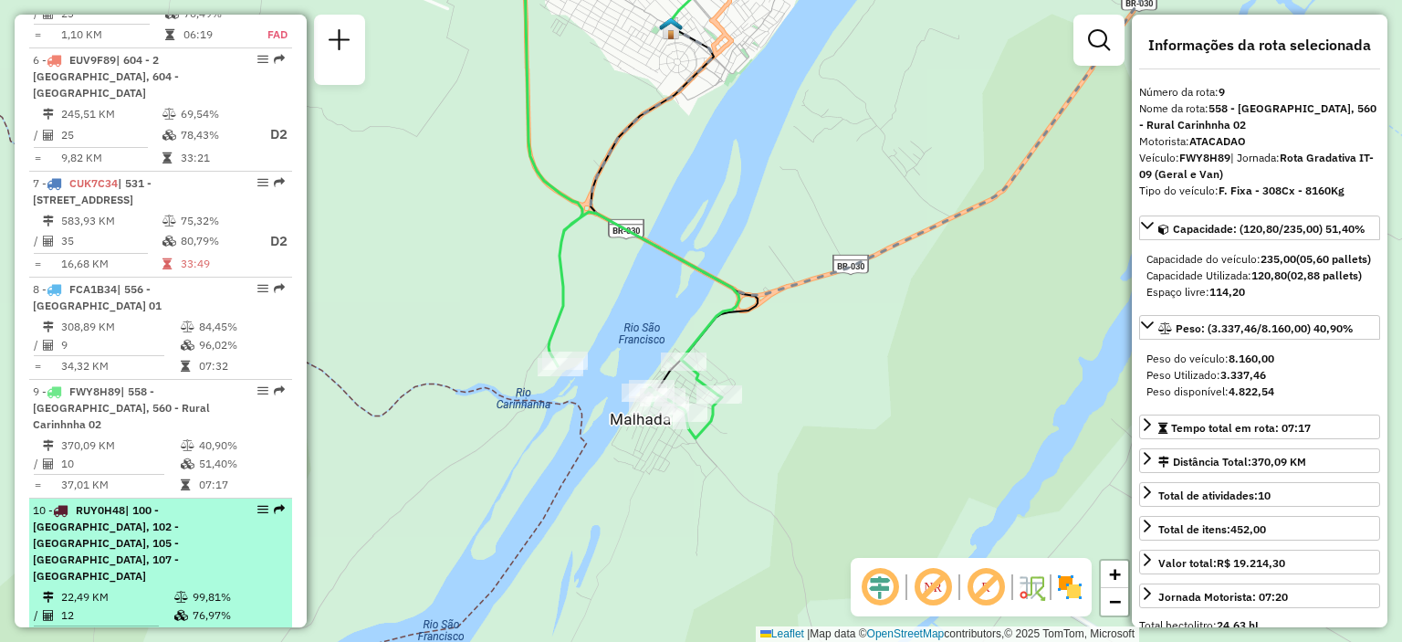
scroll to position [1461, 0]
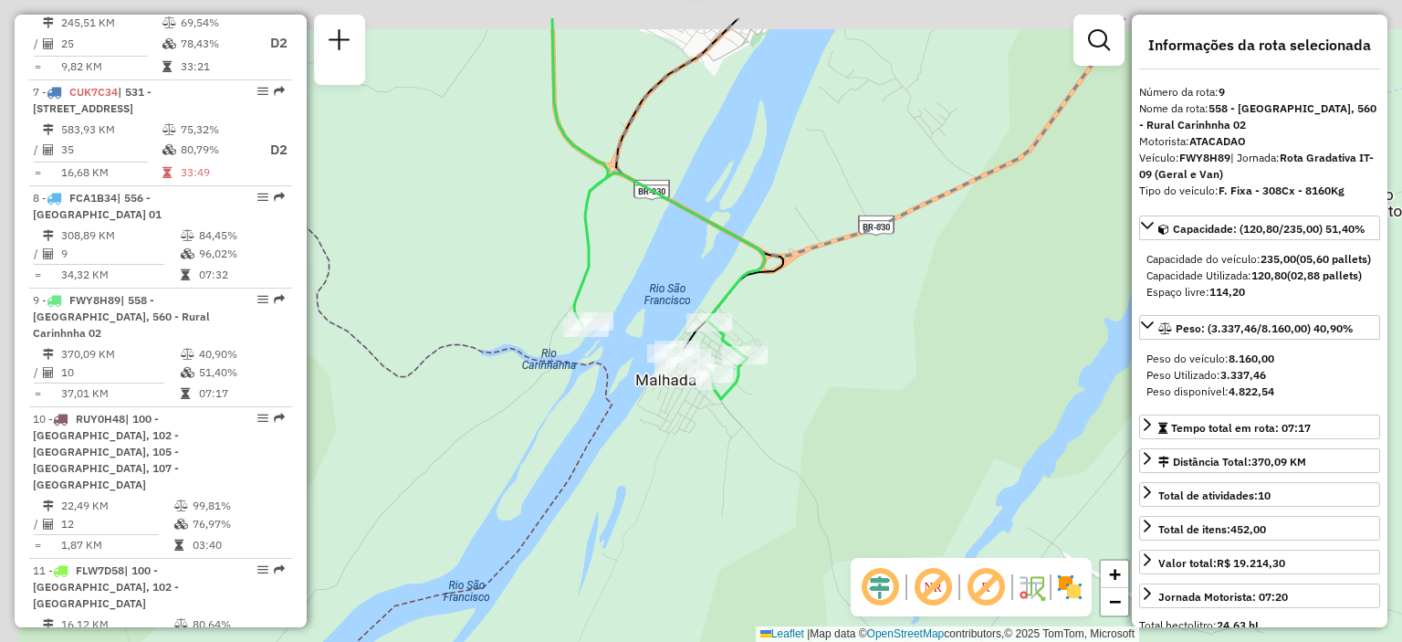
drag, startPoint x: 785, startPoint y: 245, endPoint x: 837, endPoint y: 383, distance: 147.4
click at [837, 383] on div "Janela de atendimento Grade de atendimento Capacidade Transportadoras Veículos …" at bounding box center [701, 321] width 1402 height 642
